Goal: Information Seeking & Learning: Learn about a topic

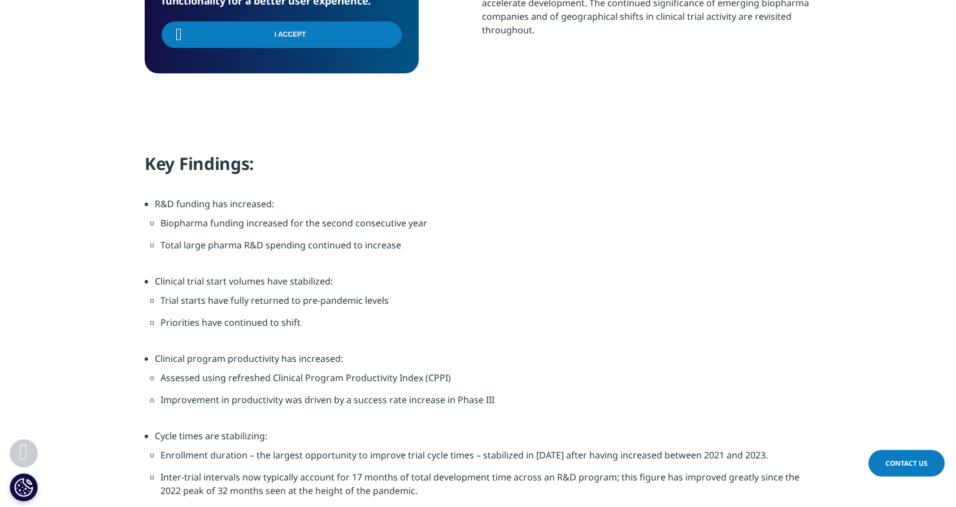
scroll to position [785, 0]
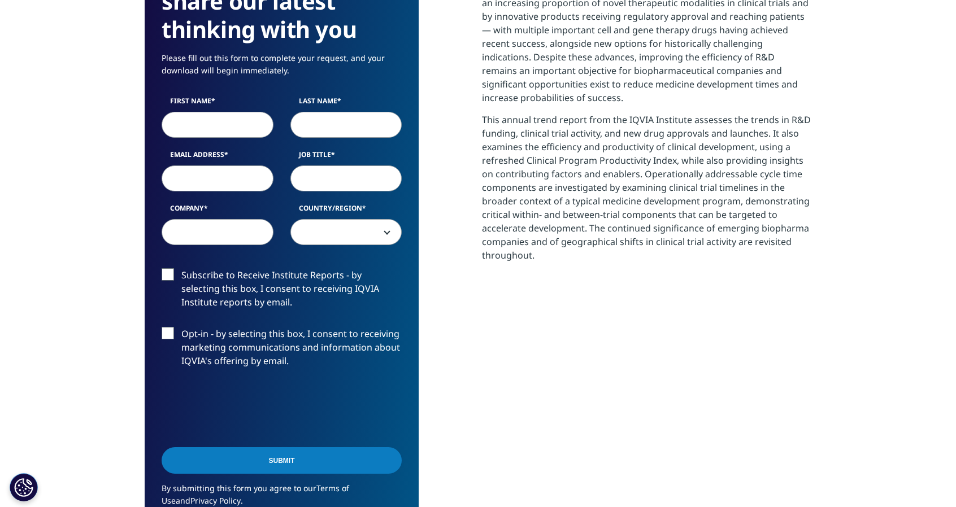
scroll to position [785, 0]
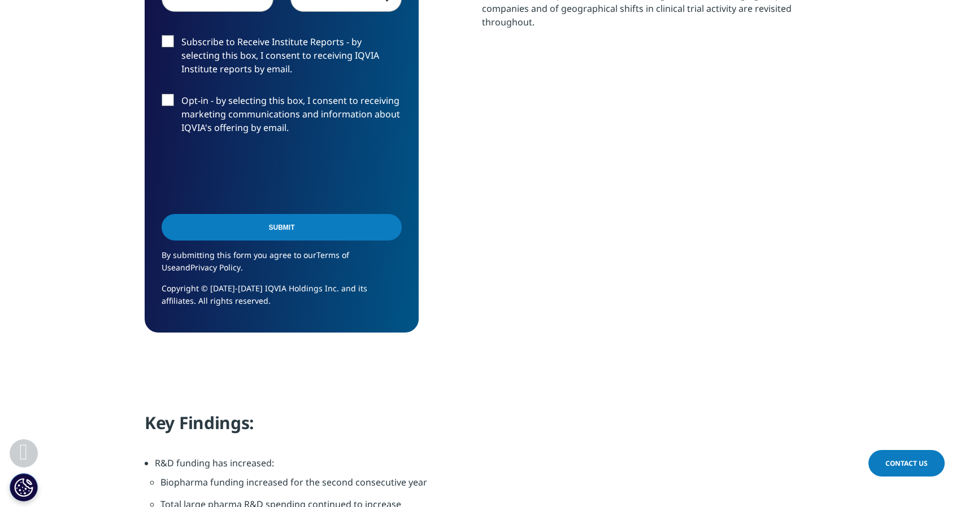
drag, startPoint x: 945, startPoint y: 141, endPoint x: 952, endPoint y: 60, distance: 81.1
click at [952, 60] on section "We are excited to share our latest thinking with you Please fill out this form …" at bounding box center [478, 21] width 956 height 726
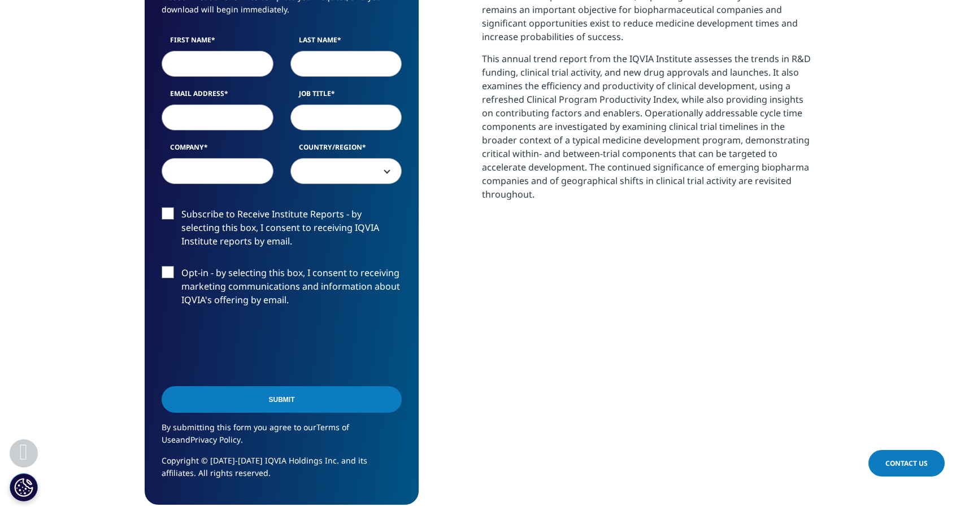
scroll to position [609, 0]
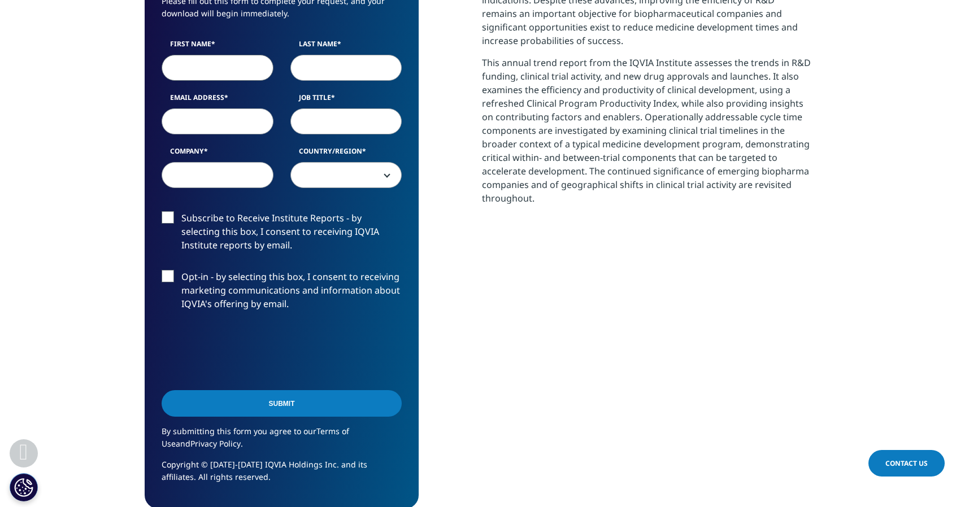
click at [207, 74] on input "First Name" at bounding box center [218, 68] width 112 height 26
type input "Cynthia"
type input "Rich"
select select "[GEOGRAPHIC_DATA]"
click at [205, 123] on input "Email Address" at bounding box center [218, 121] width 112 height 26
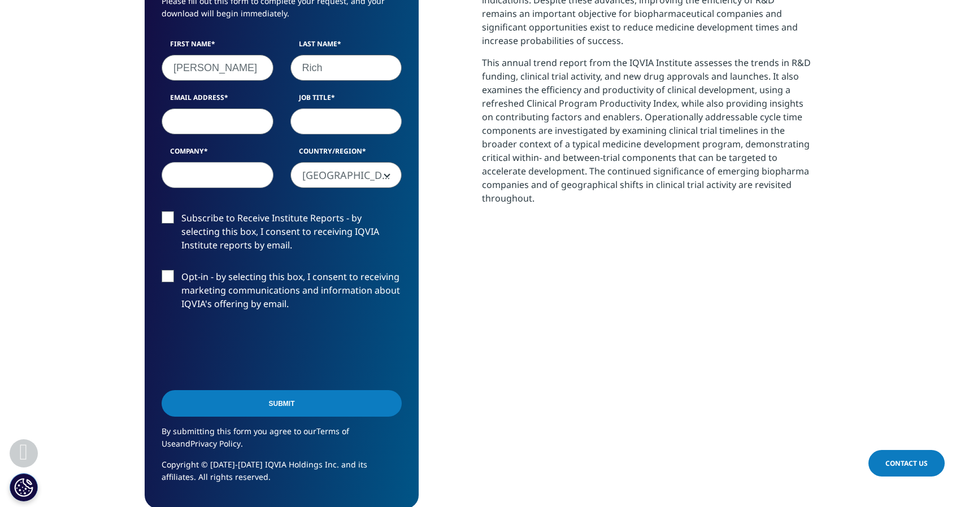
click at [205, 123] on input "Email Address" at bounding box center [218, 121] width 112 height 26
type input "cynthia.rich@gmail.com"
type input "VP"
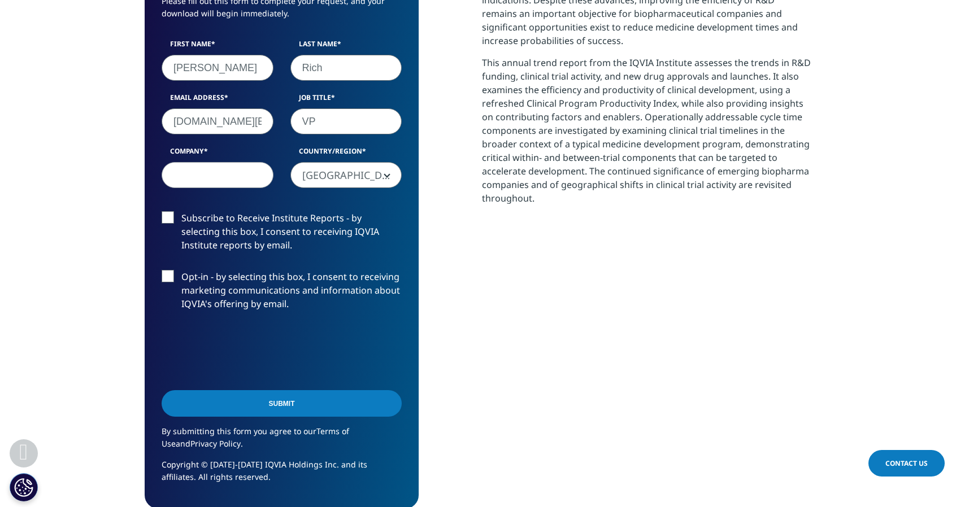
click at [181, 172] on input "Company" at bounding box center [218, 175] width 112 height 26
type input "UGX"
click at [283, 394] on input "Submit" at bounding box center [282, 403] width 240 height 27
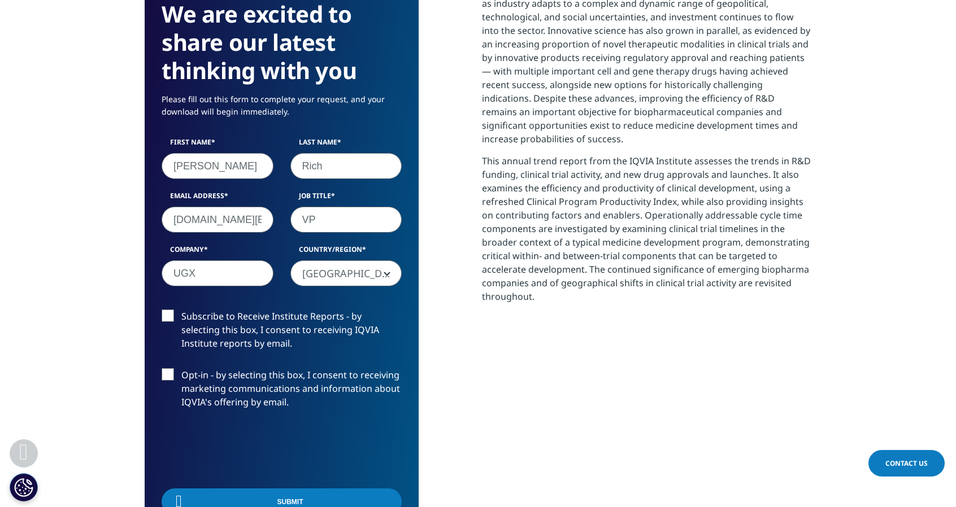
scroll to position [357, 667]
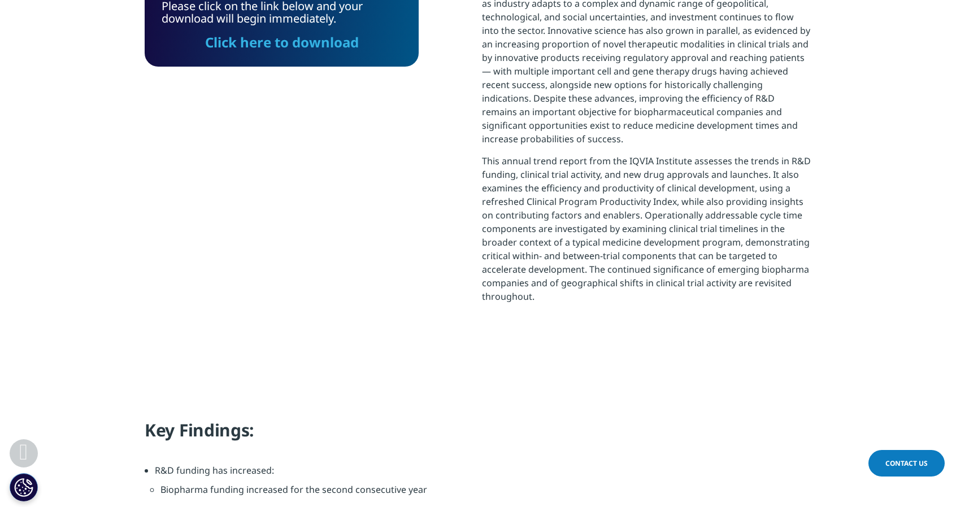
click at [306, 42] on link "Click here to download" at bounding box center [282, 42] width 154 height 19
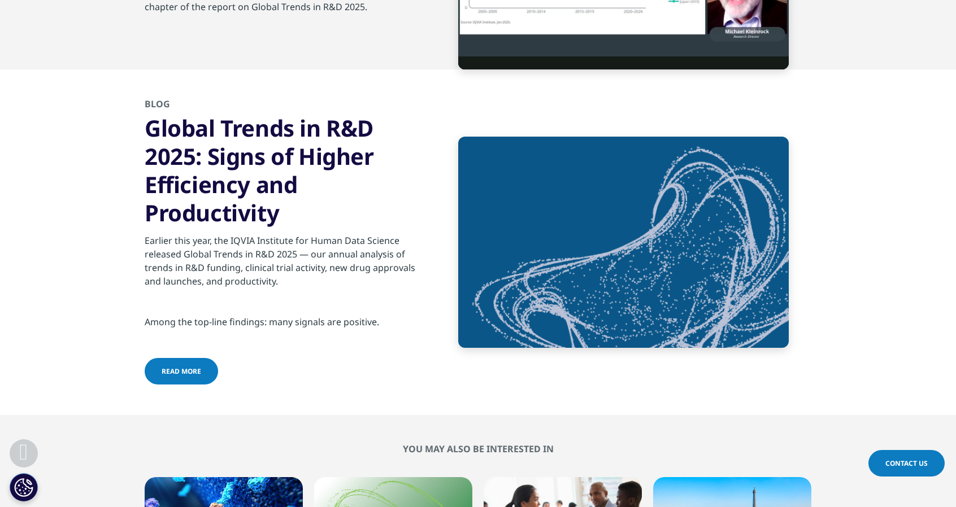
scroll to position [4033, 0]
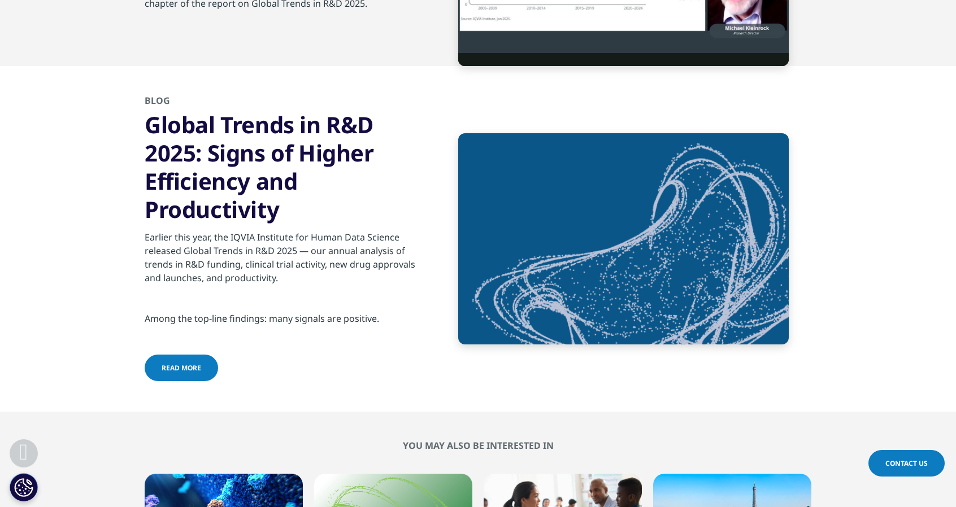
click at [196, 368] on span "read more" at bounding box center [182, 368] width 40 height 10
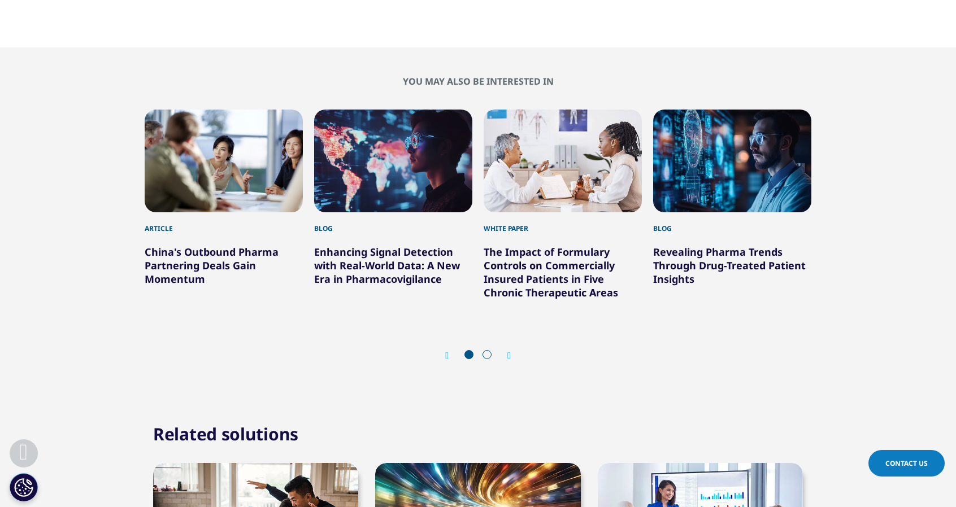
scroll to position [2254, 0]
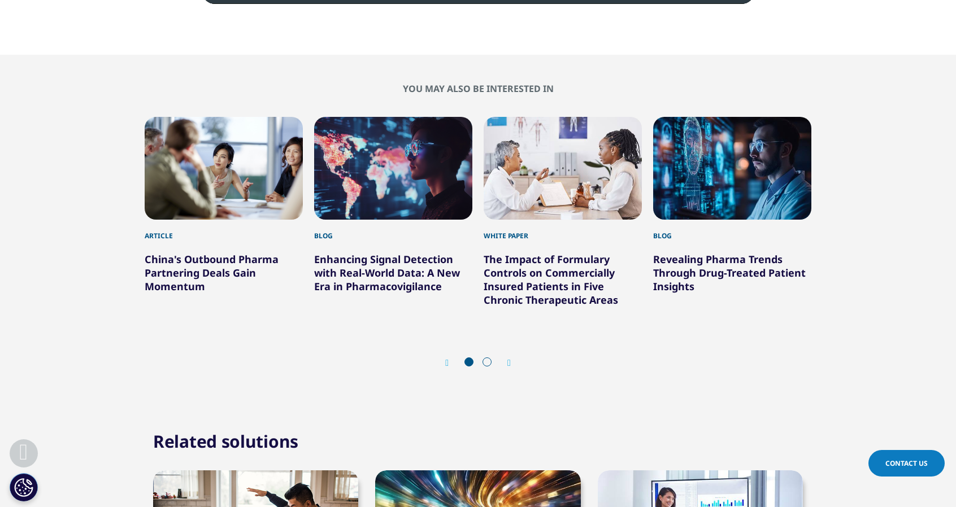
click at [509, 365] on icon "Next slide" at bounding box center [508, 363] width 3 height 9
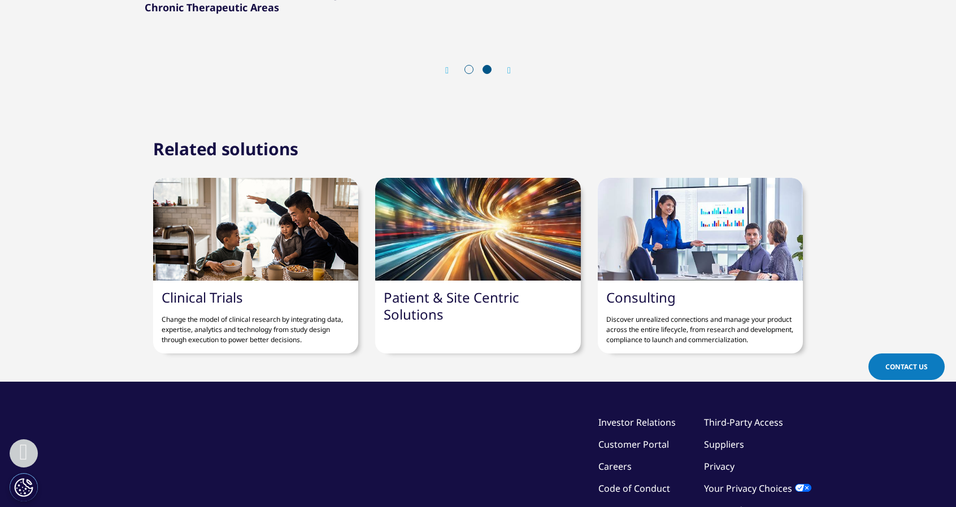
scroll to position [2544, 0]
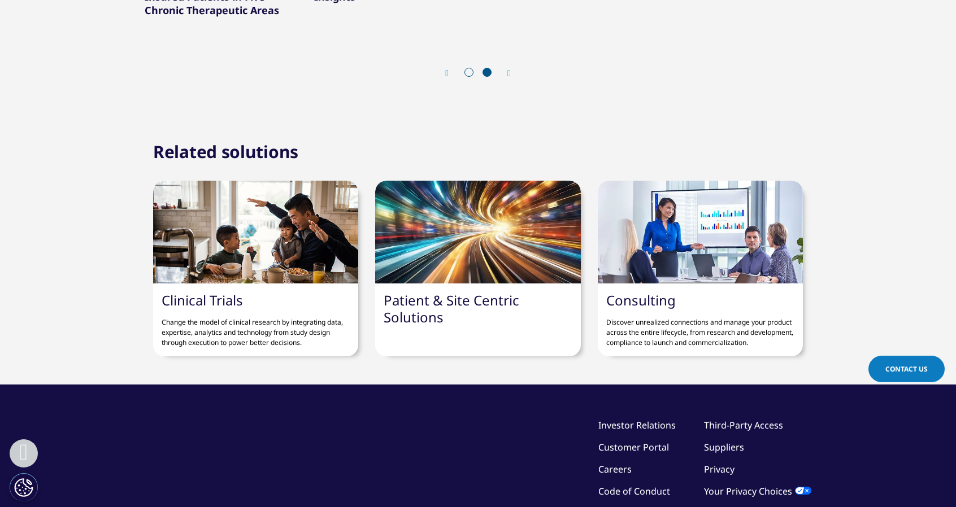
click at [460, 370] on section "Related solutions Clinical Trials Change the model of clinical research by inte…" at bounding box center [478, 252] width 956 height 266
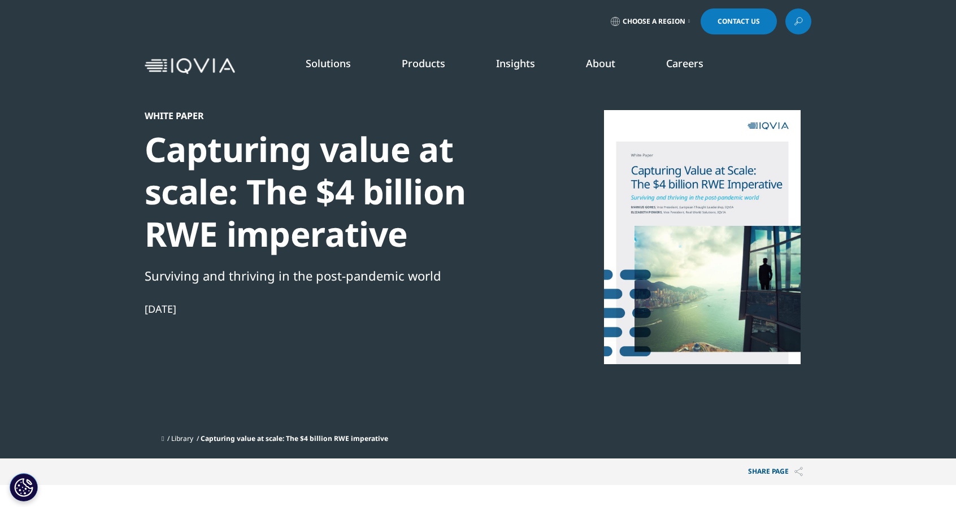
click at [70, 272] on link "Technologies" at bounding box center [87, 269] width 57 height 12
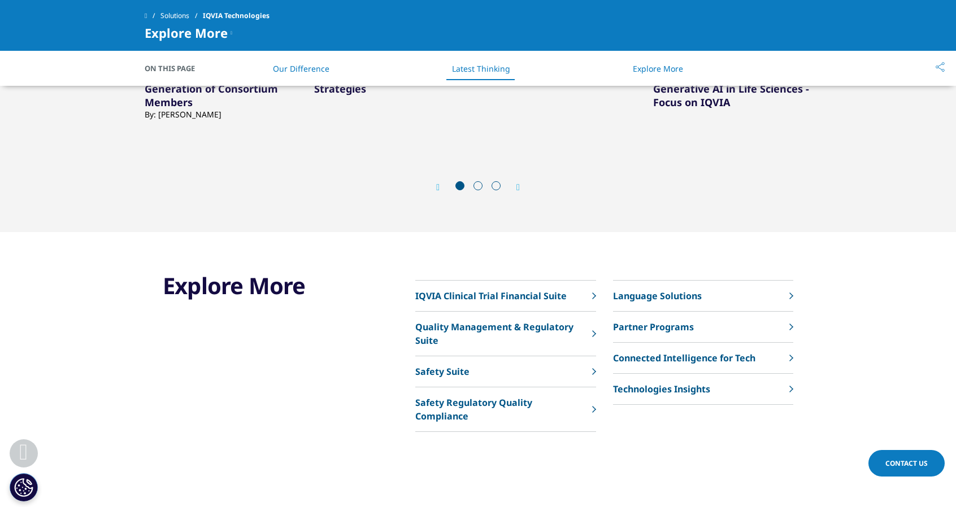
scroll to position [2683, 0]
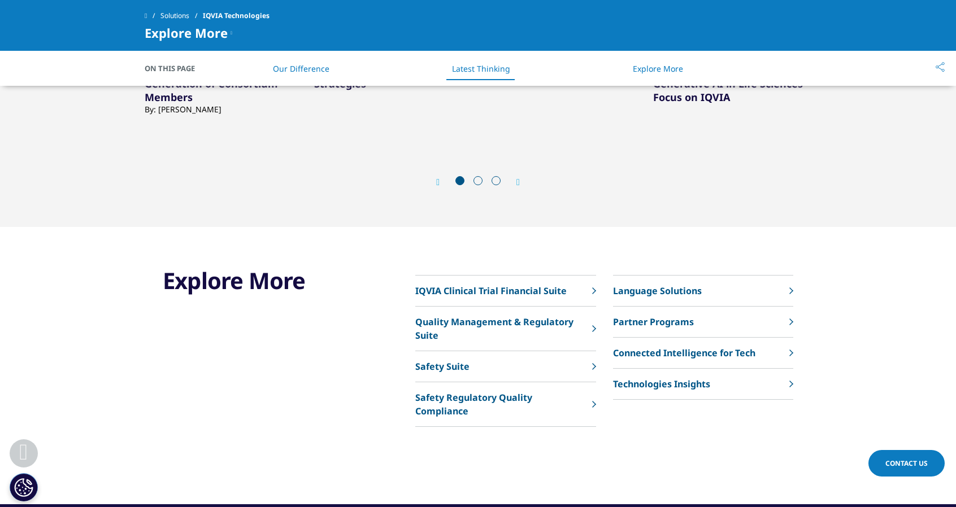
click at [700, 353] on p "Connected Intelligence for Tech" at bounding box center [684, 353] width 142 height 14
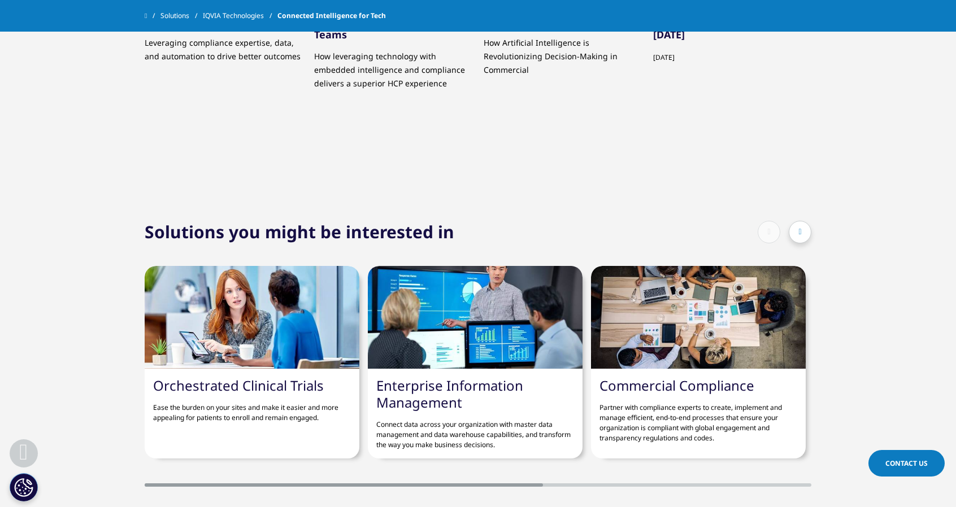
scroll to position [3527, 0]
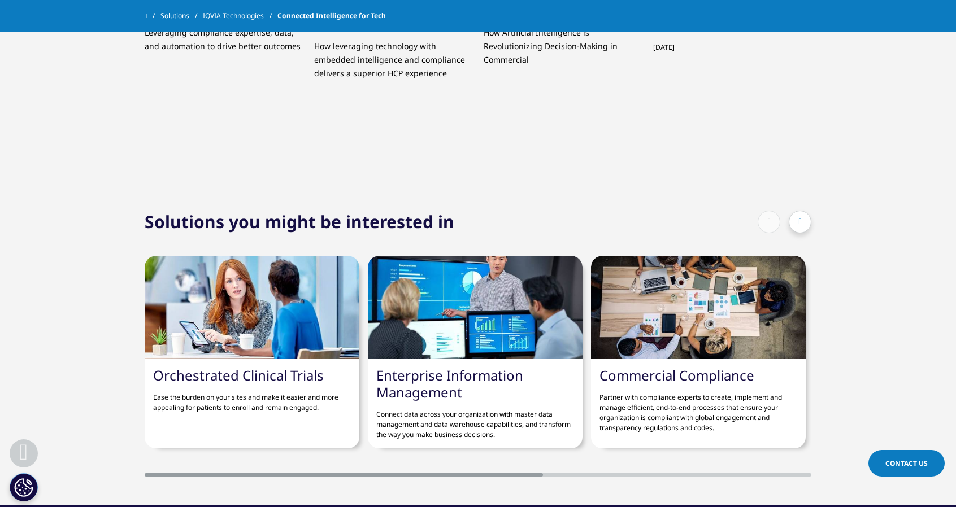
click at [493, 310] on div at bounding box center [475, 307] width 215 height 103
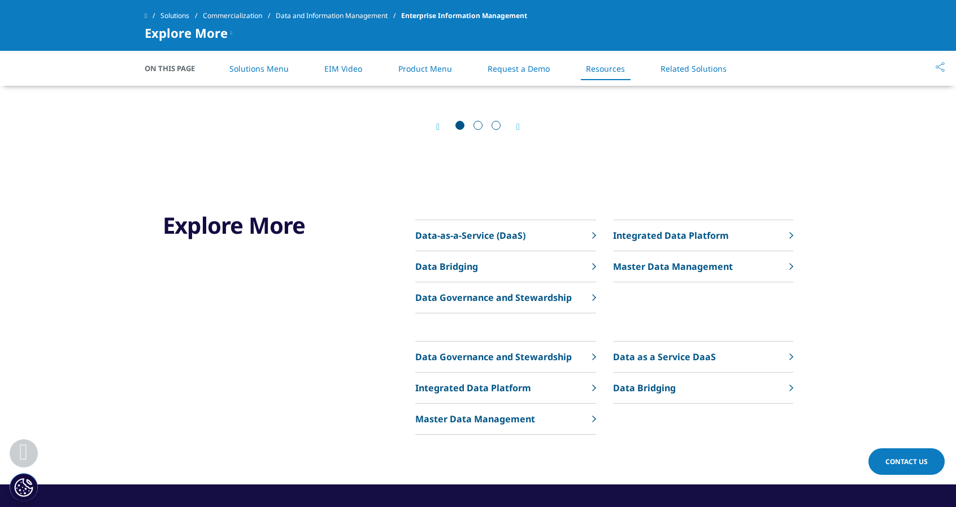
scroll to position [3437, 0]
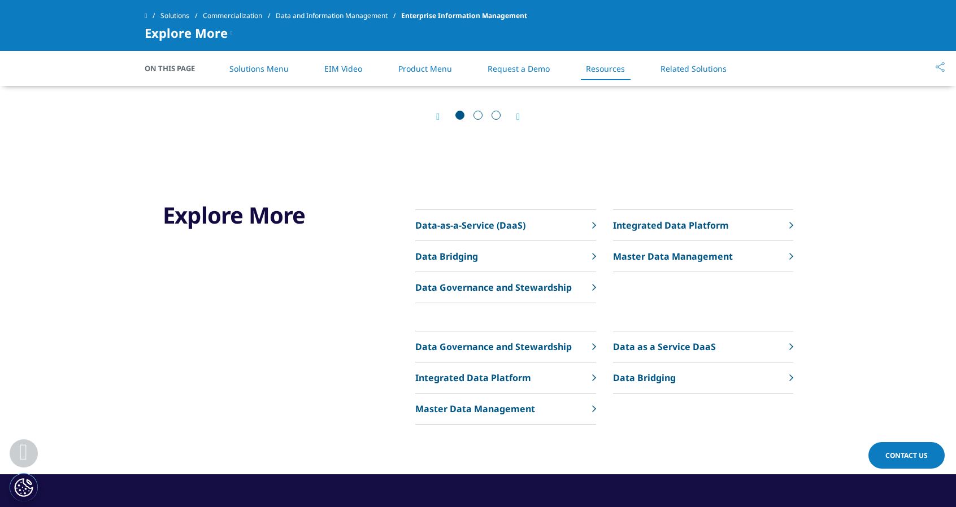
click at [539, 286] on p "Data Governance and Stewardship" at bounding box center [493, 288] width 157 height 14
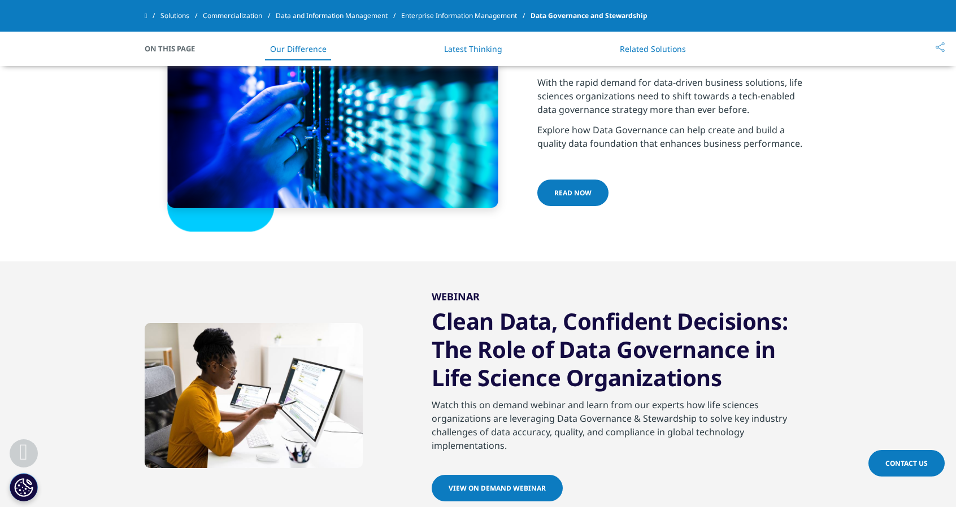
scroll to position [1583, 0]
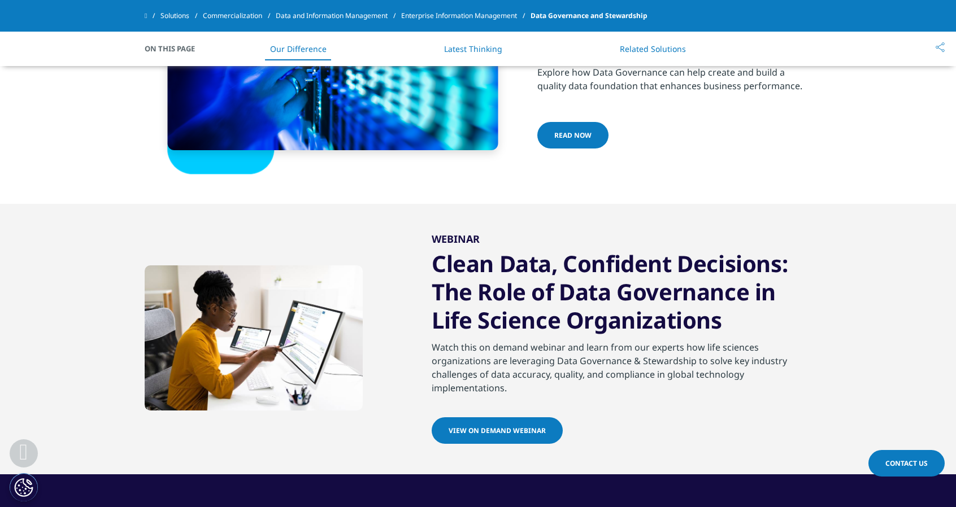
drag, startPoint x: 958, startPoint y: 49, endPoint x: 924, endPoint y: 534, distance: 485.9
click at [924, 507] on html "Clear Search Loading Choose a Region Contact Us" at bounding box center [478, 55] width 956 height 3277
drag, startPoint x: 528, startPoint y: 462, endPoint x: 800, endPoint y: 406, distance: 277.6
click at [800, 406] on section "WEBINAR Clean Data, Confident Decisions: The Role of Data Governance in Life Sc…" at bounding box center [478, 339] width 956 height 271
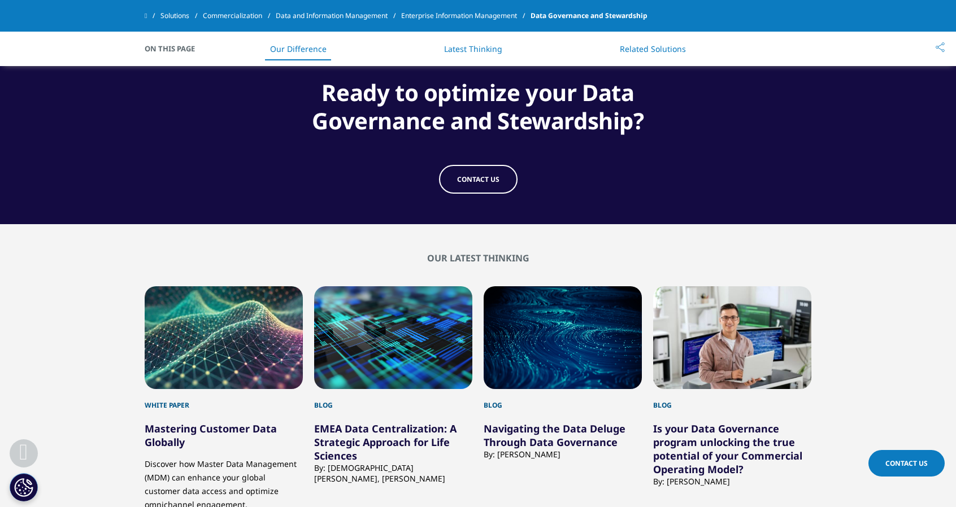
scroll to position [2020, 0]
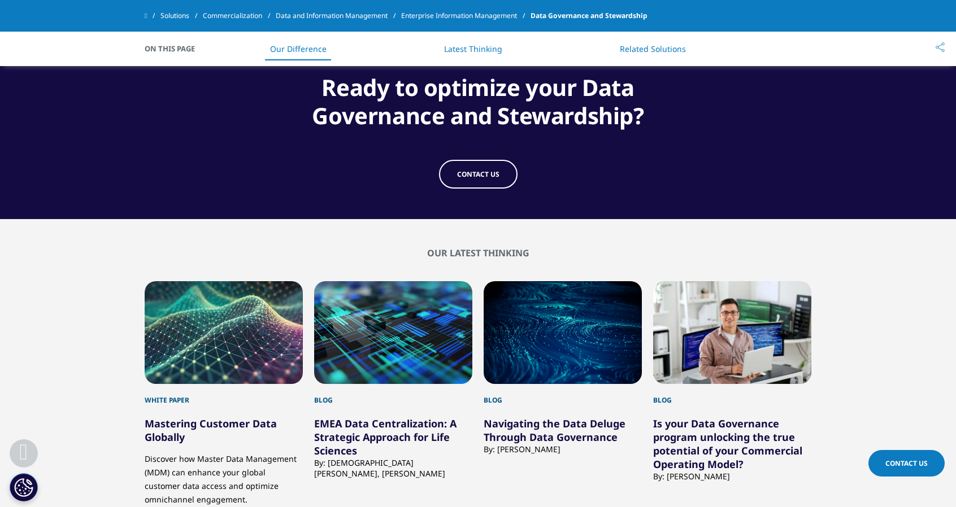
click at [400, 330] on div "2 / 11" at bounding box center [393, 332] width 158 height 103
click at [344, 400] on div "Blog" at bounding box center [393, 394] width 158 height 21
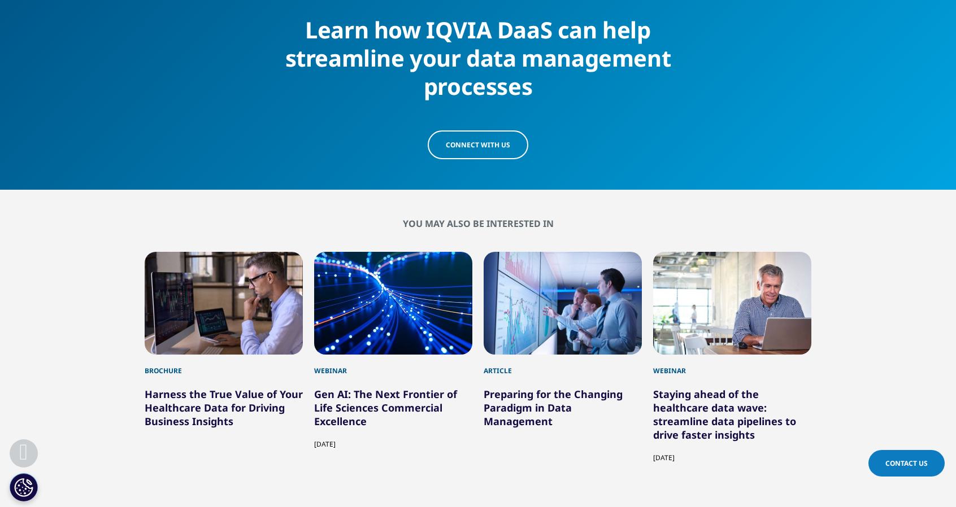
scroll to position [2126, 0]
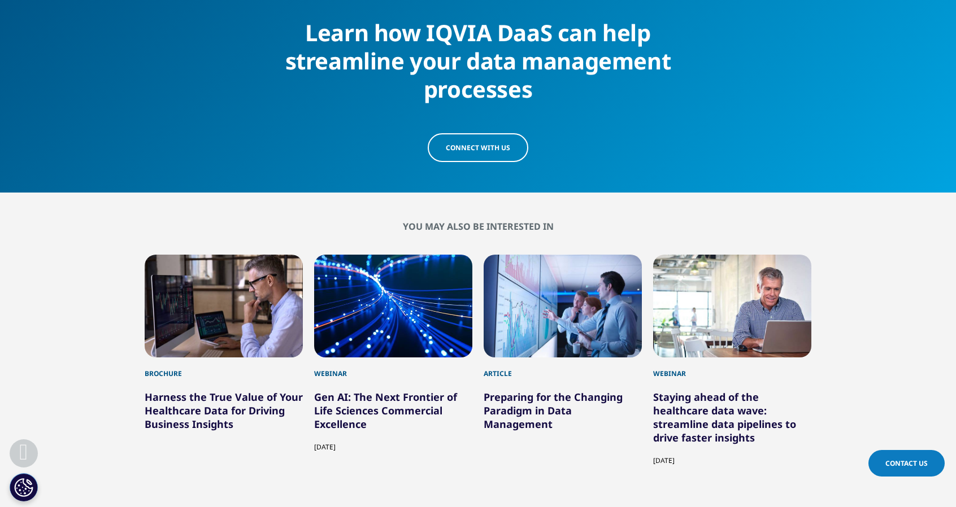
click at [245, 390] on link "Harness the True Value of Your Healthcare Data for Driving Business Insights" at bounding box center [224, 410] width 158 height 41
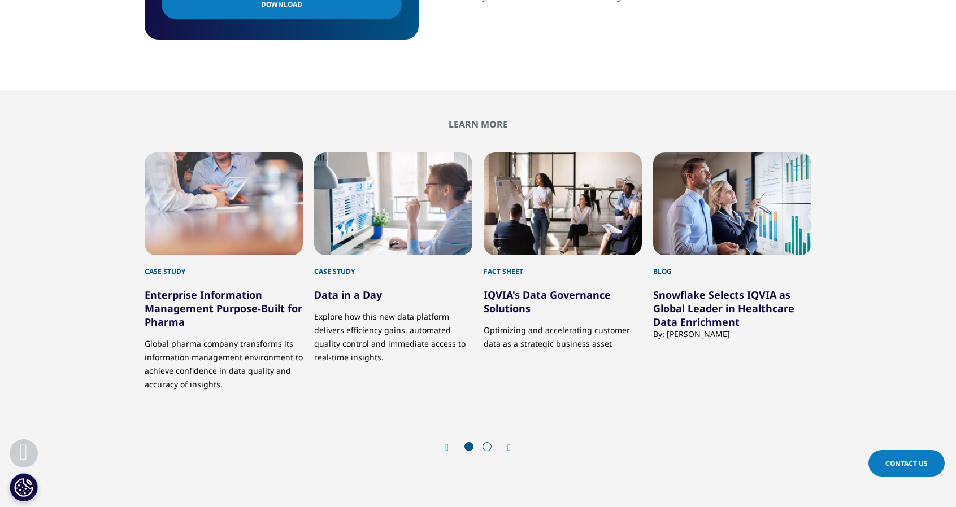
scroll to position [672, 0]
